Goal: Task Accomplishment & Management: Use online tool/utility

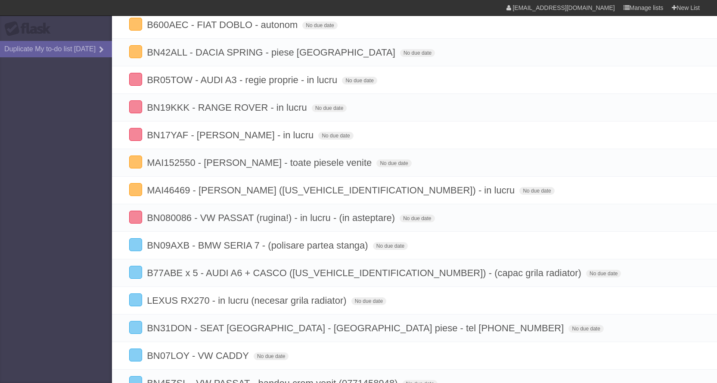
scroll to position [516, 0]
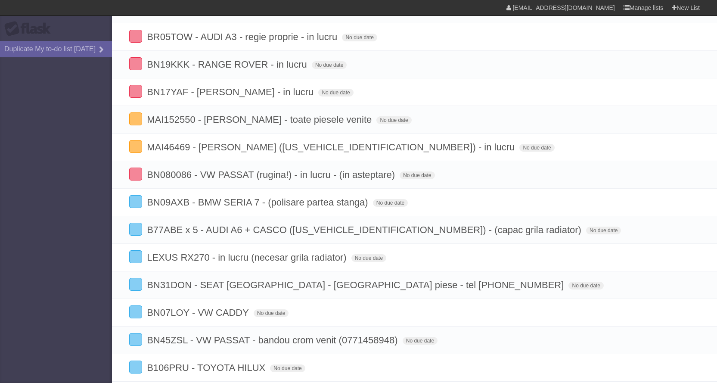
click at [0, 247] on aside "Flask Duplicate My to-do list [DATE]" at bounding box center [56, 191] width 112 height 383
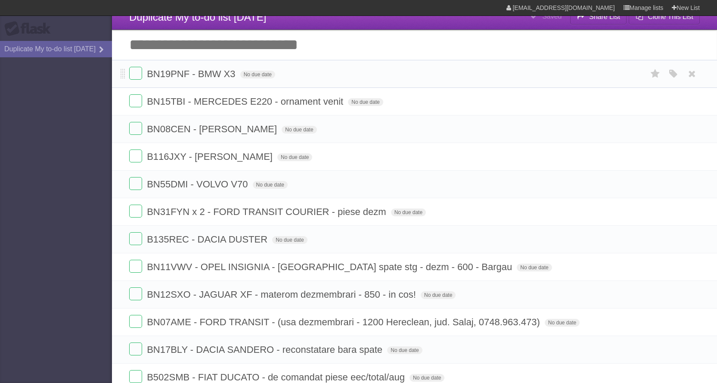
scroll to position [43, 0]
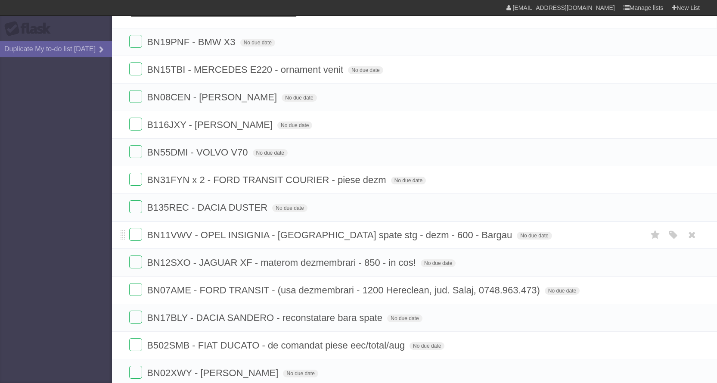
click at [680, 235] on div "White Red Blue Green Purple Orange" at bounding box center [673, 235] width 16 height 14
click at [673, 236] on icon "button" at bounding box center [673, 234] width 12 height 11
click at [635, 232] on label "Orange" at bounding box center [635, 234] width 9 height 9
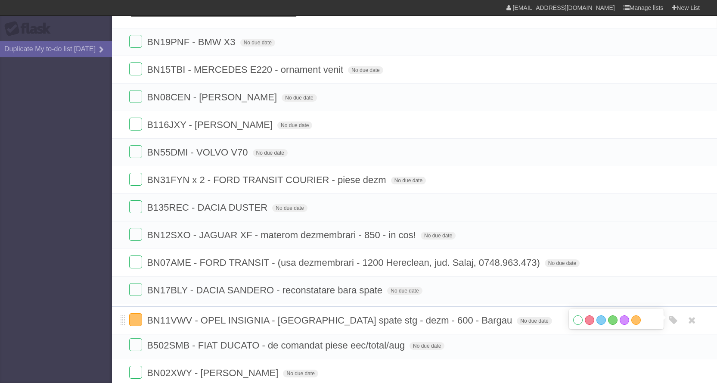
drag, startPoint x: 124, startPoint y: 238, endPoint x: 124, endPoint y: 352, distance: 114.1
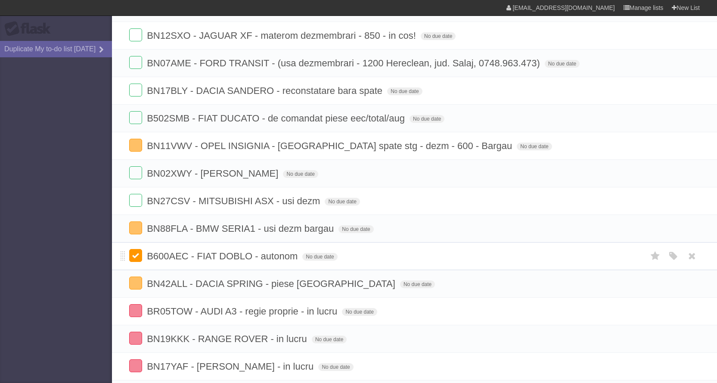
scroll to position [258, 0]
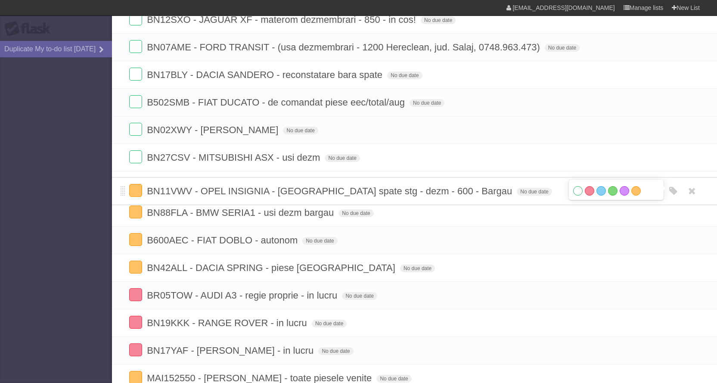
drag, startPoint x: 123, startPoint y: 131, endPoint x: 122, endPoint y: 192, distance: 61.1
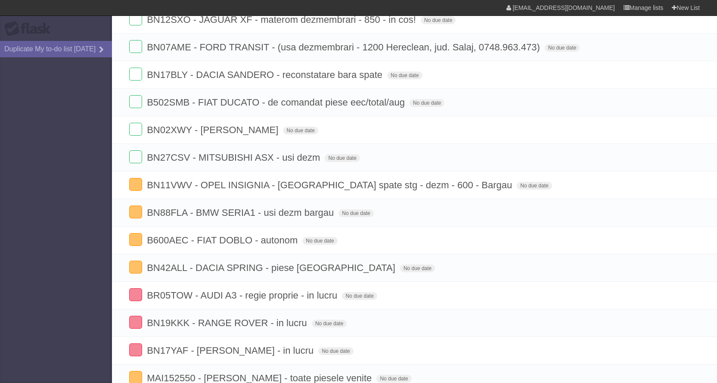
click at [2, 231] on aside "Flask Duplicate My to-do list [DATE]" at bounding box center [56, 191] width 112 height 383
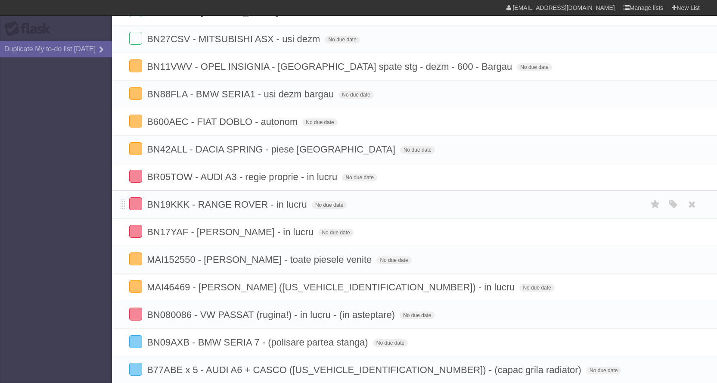
scroll to position [387, 0]
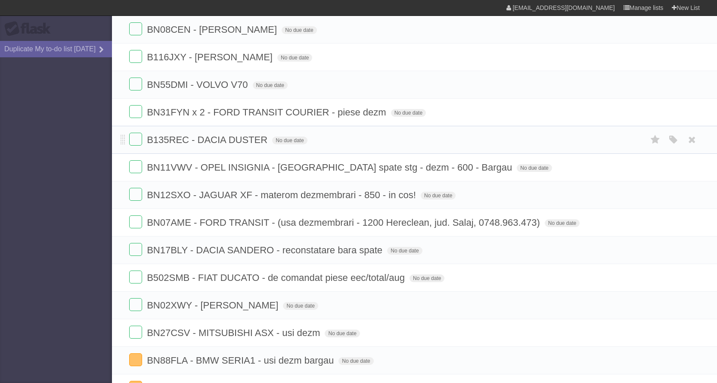
scroll to position [129, 0]
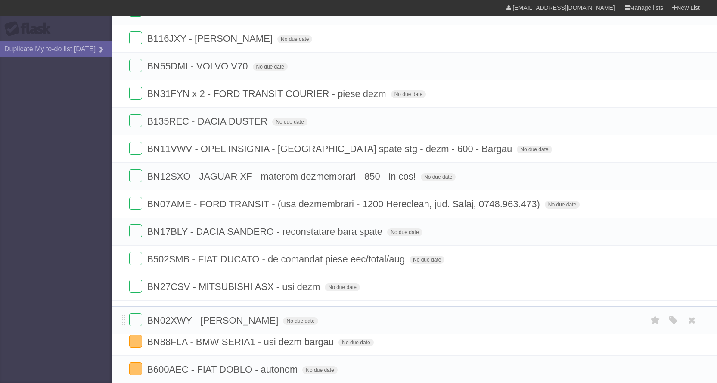
drag, startPoint x: 123, startPoint y: 287, endPoint x: 125, endPoint y: 321, distance: 34.1
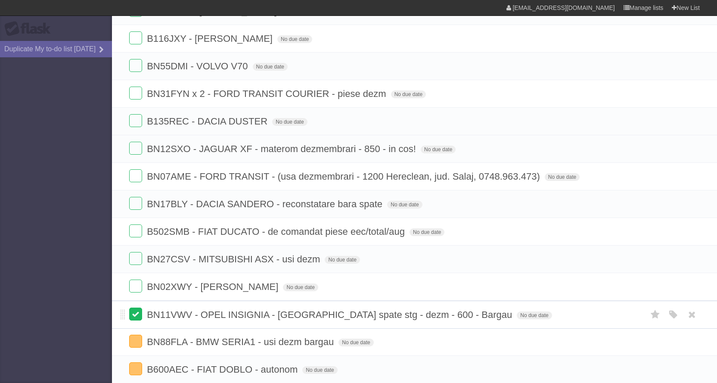
drag, startPoint x: 122, startPoint y: 152, endPoint x: 134, endPoint y: 315, distance: 163.6
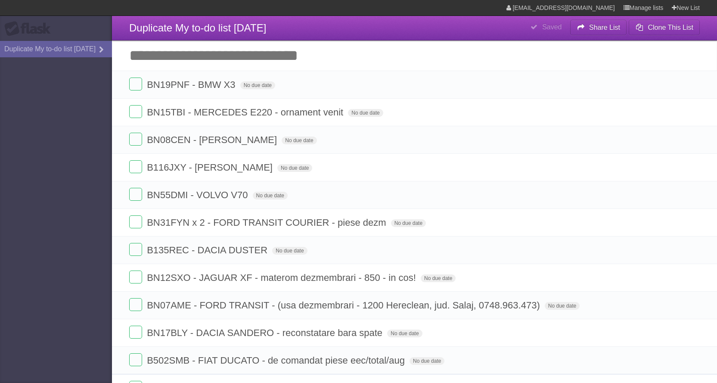
scroll to position [0, 0]
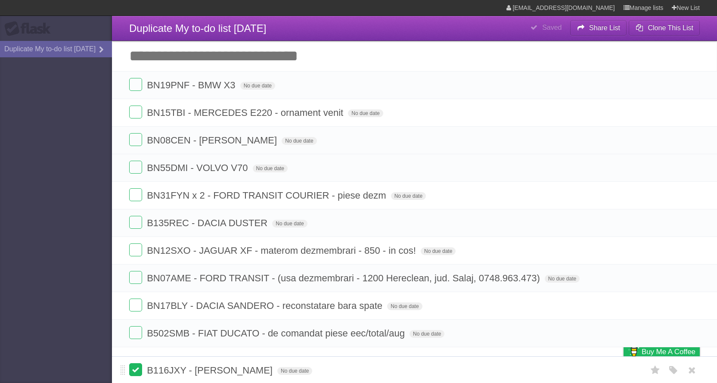
drag, startPoint x: 121, startPoint y: 167, endPoint x: 134, endPoint y: 369, distance: 201.8
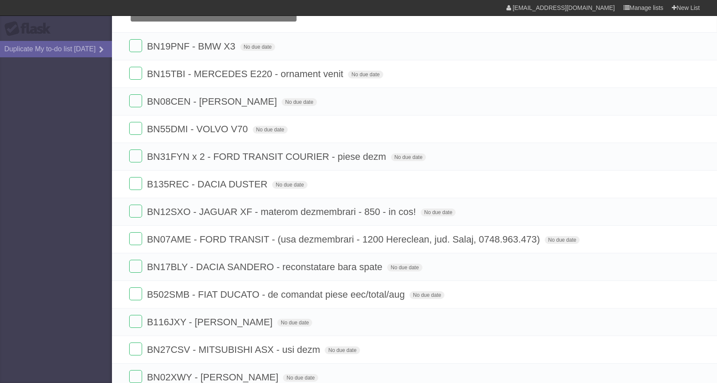
scroll to position [215, 0]
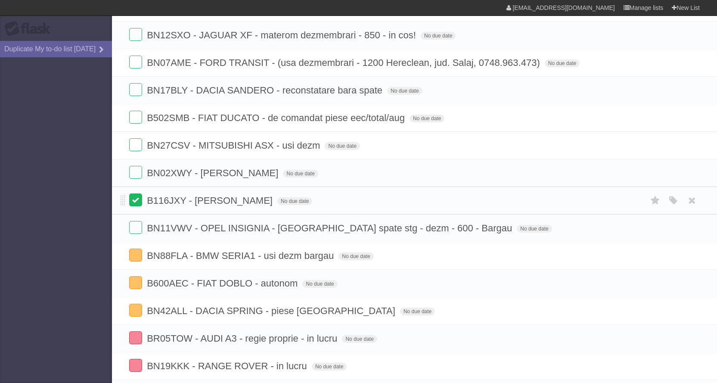
drag, startPoint x: 125, startPoint y: 145, endPoint x: 132, endPoint y: 200, distance: 54.7
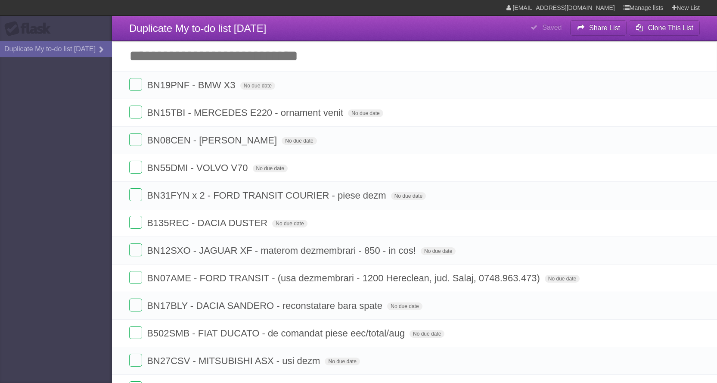
scroll to position [43, 0]
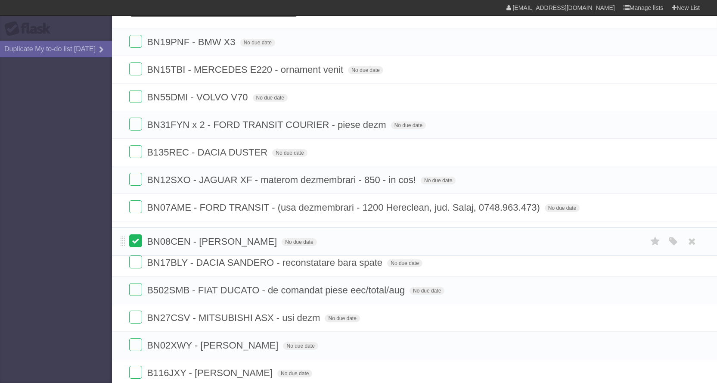
drag, startPoint x: 124, startPoint y: 101, endPoint x: 135, endPoint y: 244, distance: 143.8
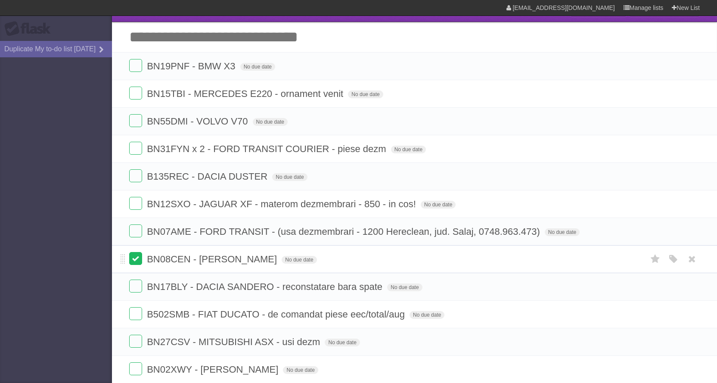
scroll to position [0, 0]
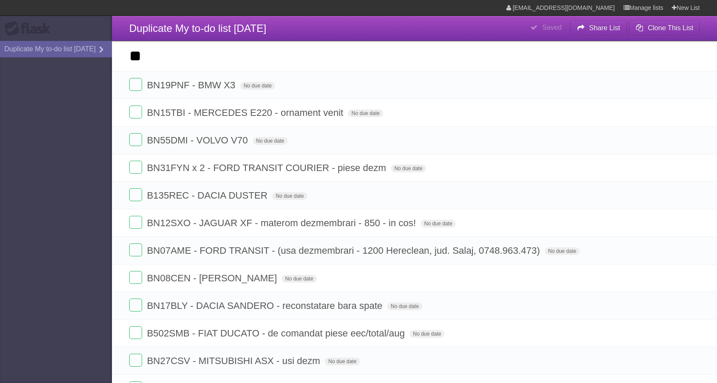
type input "**"
click input "*********" at bounding box center [0, 0] width 0 height 0
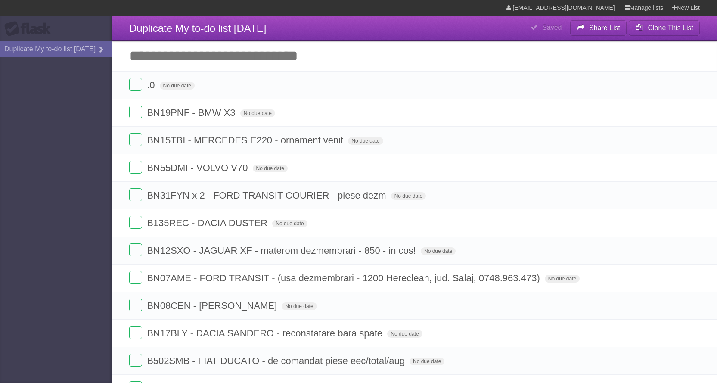
click at [80, 89] on aside "Flask Duplicate My to-do list [DATE]" at bounding box center [56, 191] width 112 height 383
click at [187, 84] on span "No due date" at bounding box center [177, 86] width 35 height 8
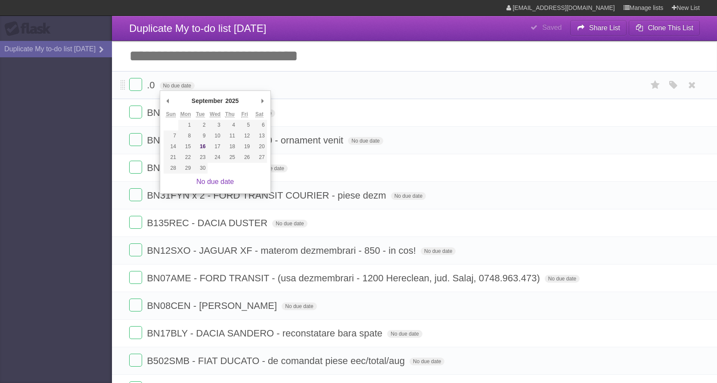
click at [233, 83] on form ".0 No due date White Red Blue Green Purple Orange" at bounding box center [414, 85] width 570 height 14
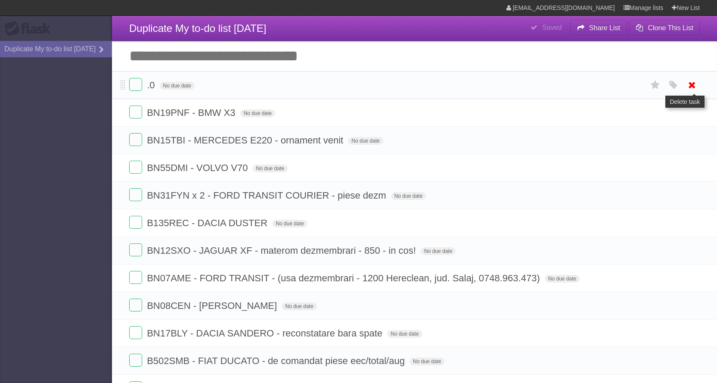
click at [692, 85] on icon at bounding box center [692, 85] width 12 height 14
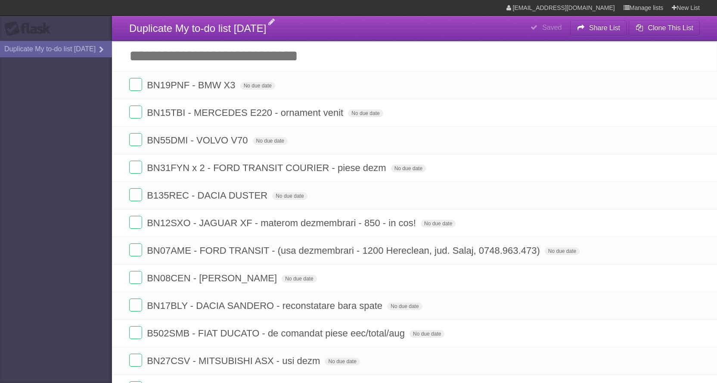
click at [241, 28] on span "Duplicate My to-do list [DATE]" at bounding box center [197, 28] width 137 height 12
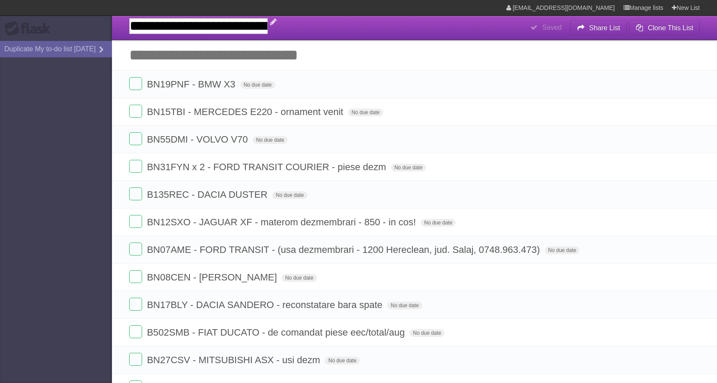
click at [241, 28] on input "**********" at bounding box center [198, 26] width 139 height 16
click at [268, 26] on input "**********" at bounding box center [198, 26] width 139 height 16
type input "**********"
